Goal: Task Accomplishment & Management: Manage account settings

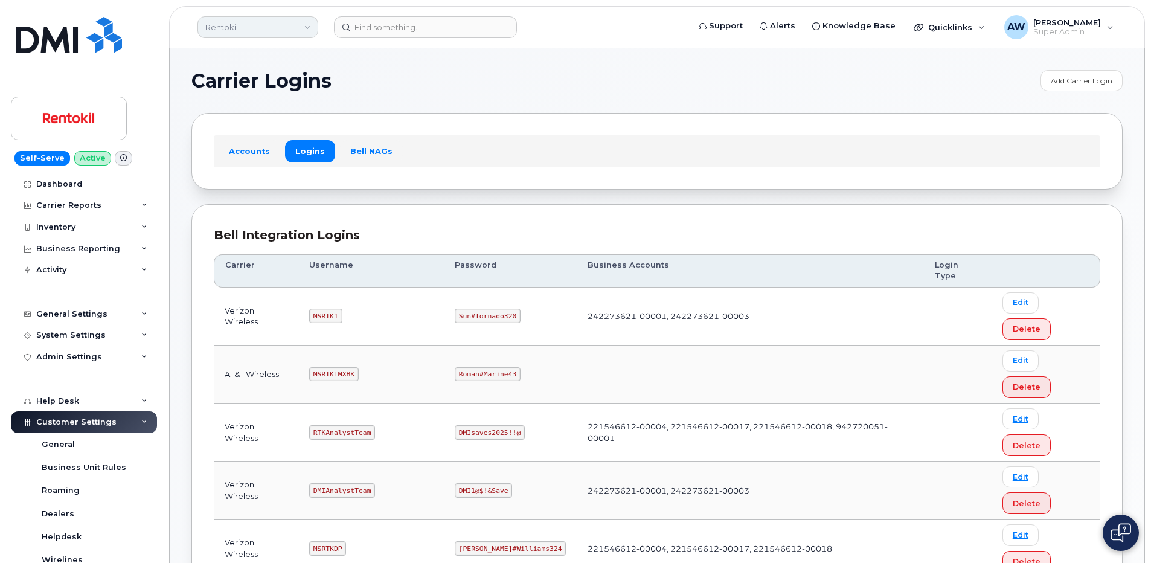
click at [271, 24] on link "Rentokil" at bounding box center [257, 27] width 121 height 22
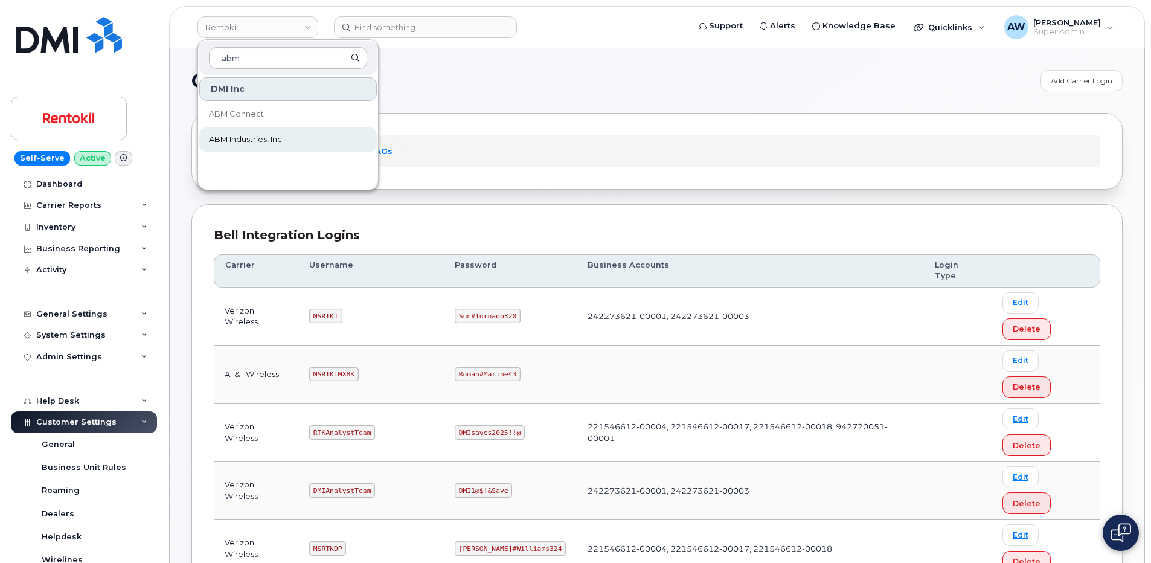
type input "abm"
click at [270, 138] on span "ABM Industries, Inc." at bounding box center [246, 139] width 75 height 12
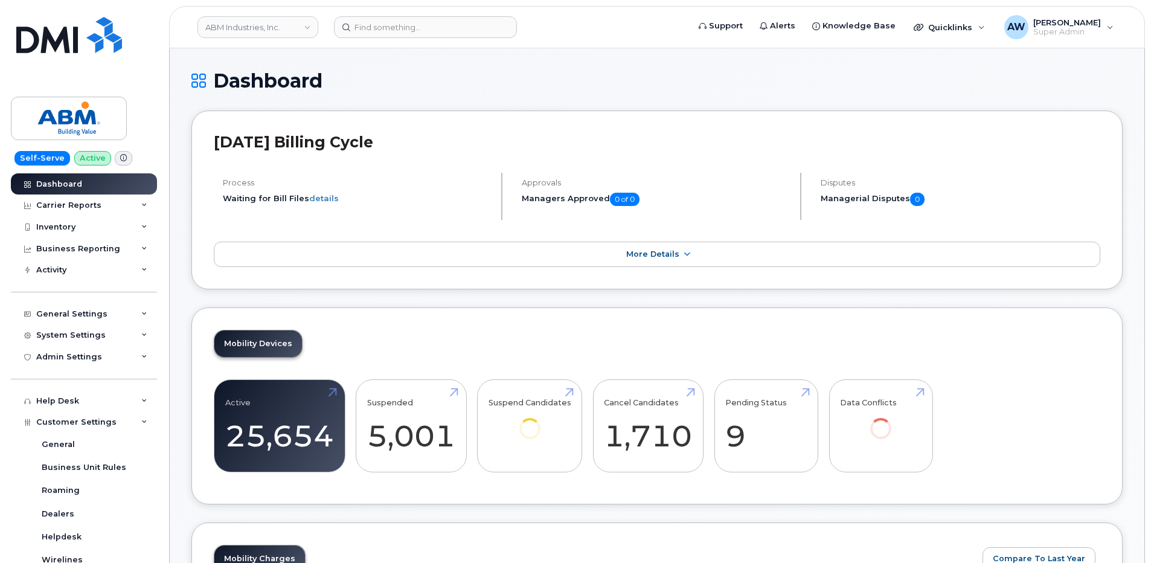
scroll to position [302, 0]
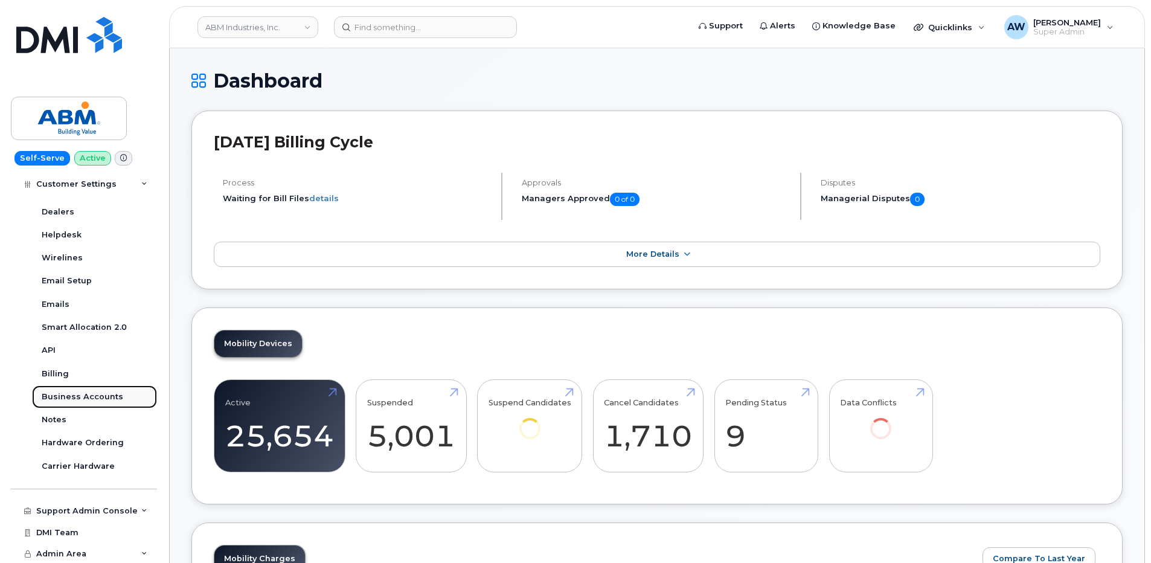
click at [95, 397] on div "Business Accounts" at bounding box center [82, 396] width 81 height 11
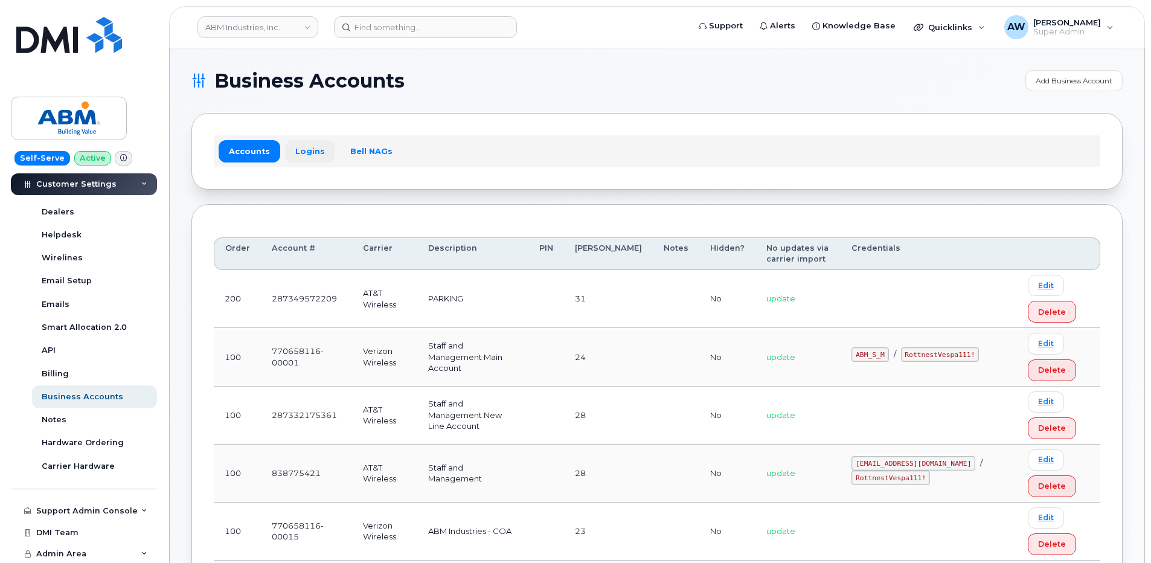
click at [309, 160] on link "Logins" at bounding box center [310, 151] width 50 height 22
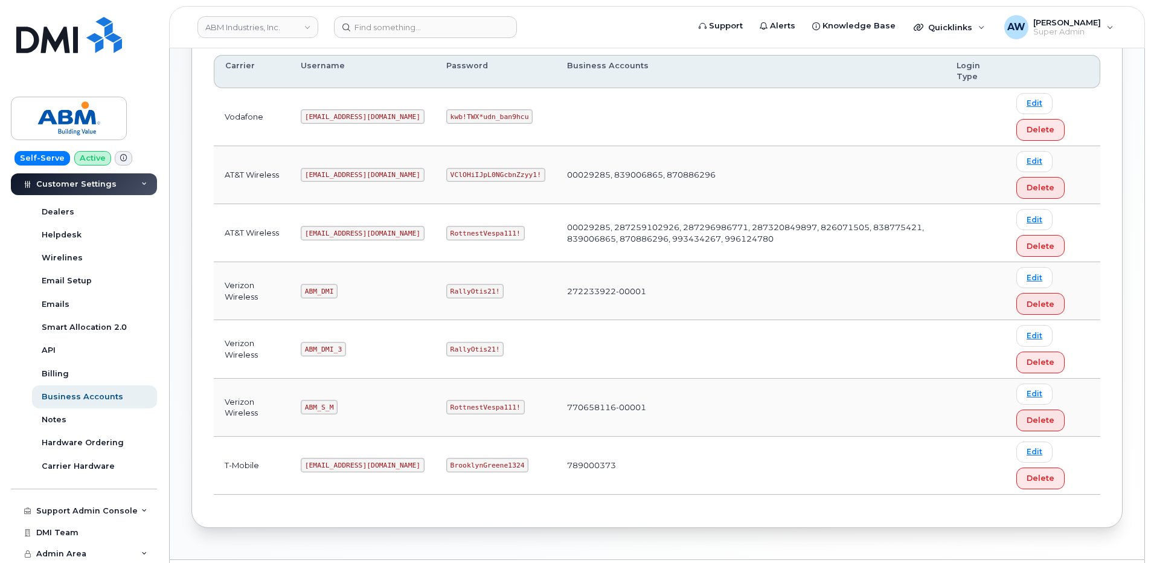
scroll to position [234, 0]
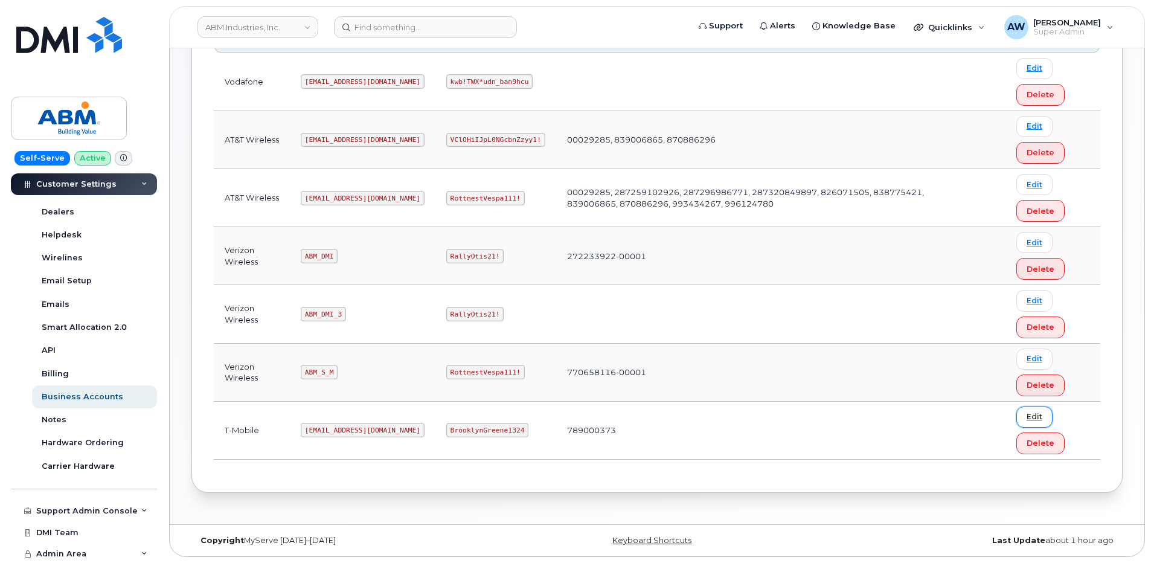
click at [1023, 416] on link "Edit" at bounding box center [1034, 416] width 36 height 21
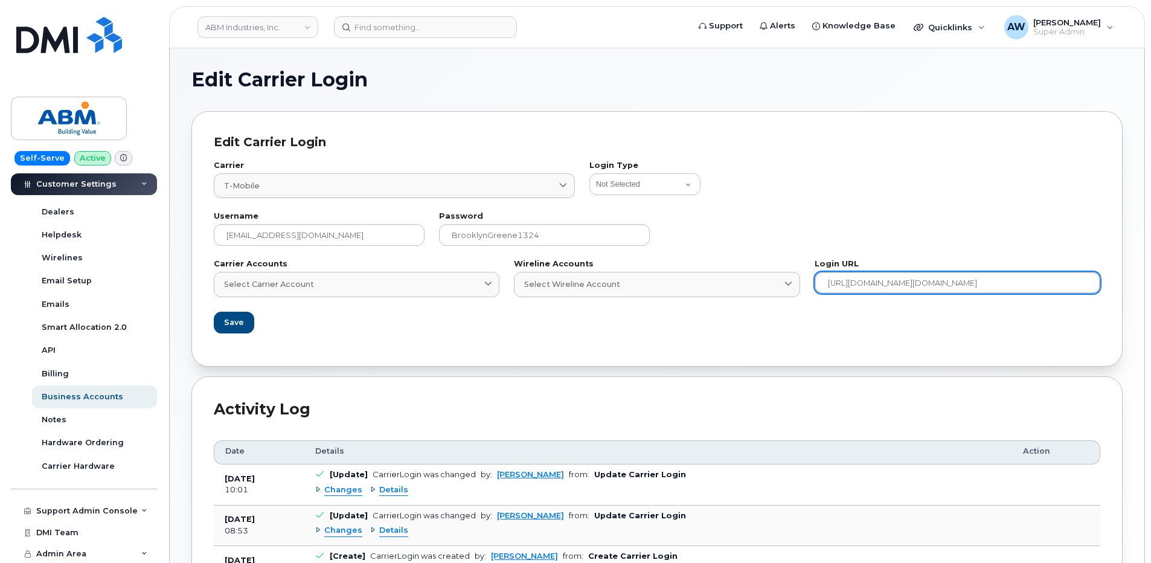
click at [942, 286] on input "[URL][DOMAIN_NAME][DOMAIN_NAME]" at bounding box center [957, 283] width 286 height 22
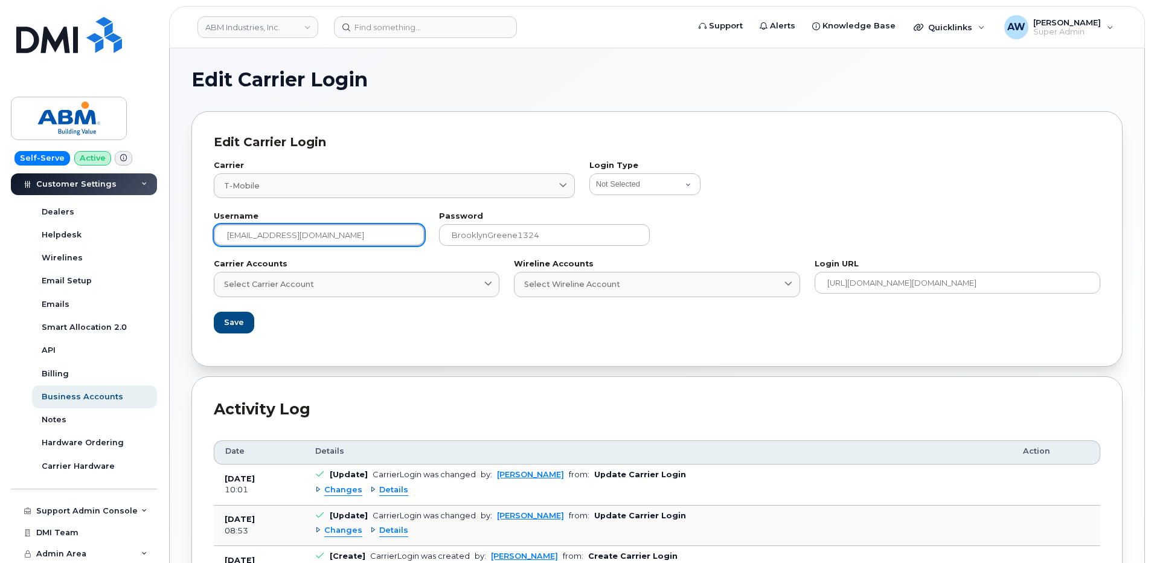
click at [333, 233] on input "[EMAIL_ADDRESS][DOMAIN_NAME]" at bounding box center [319, 235] width 211 height 22
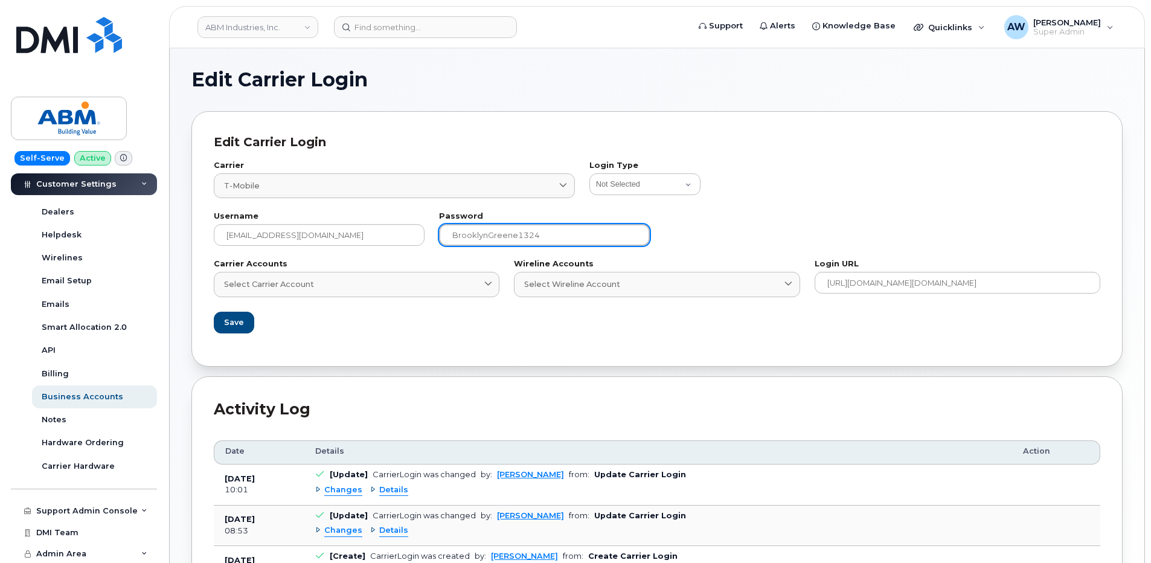
click at [576, 240] on input "BrooklynGreene1324" at bounding box center [544, 235] width 211 height 22
